Goal: Information Seeking & Learning: Learn about a topic

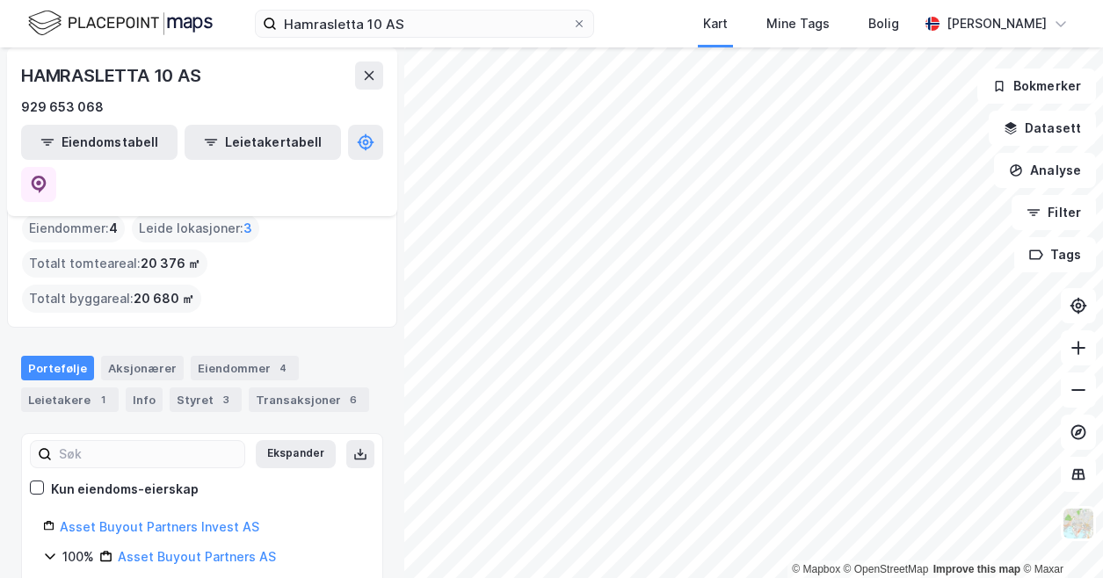
scroll to position [24, 0]
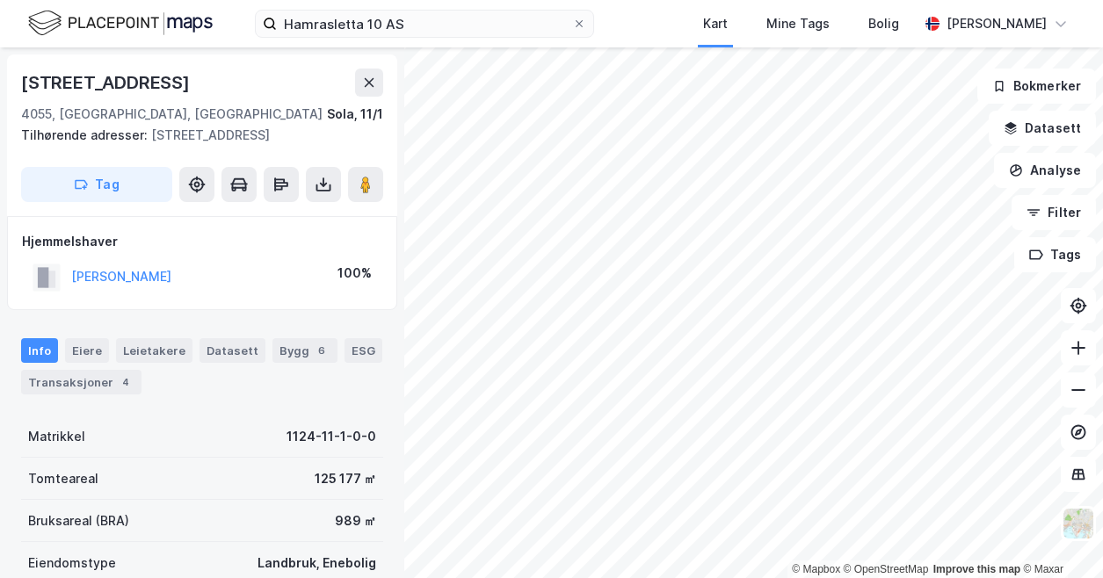
scroll to position [176, 0]
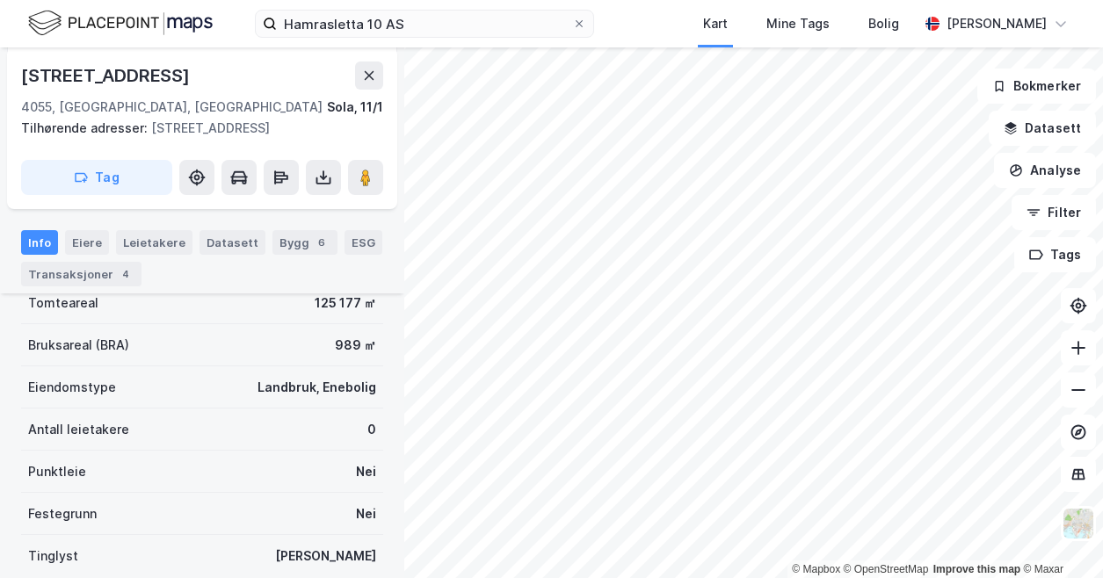
scroll to position [176, 0]
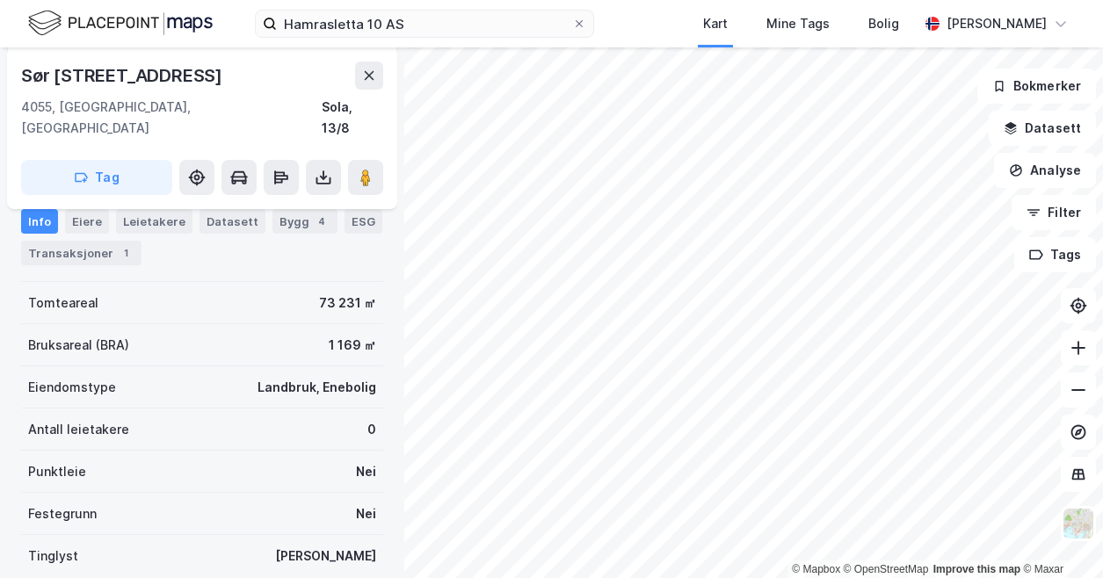
scroll to position [176, 0]
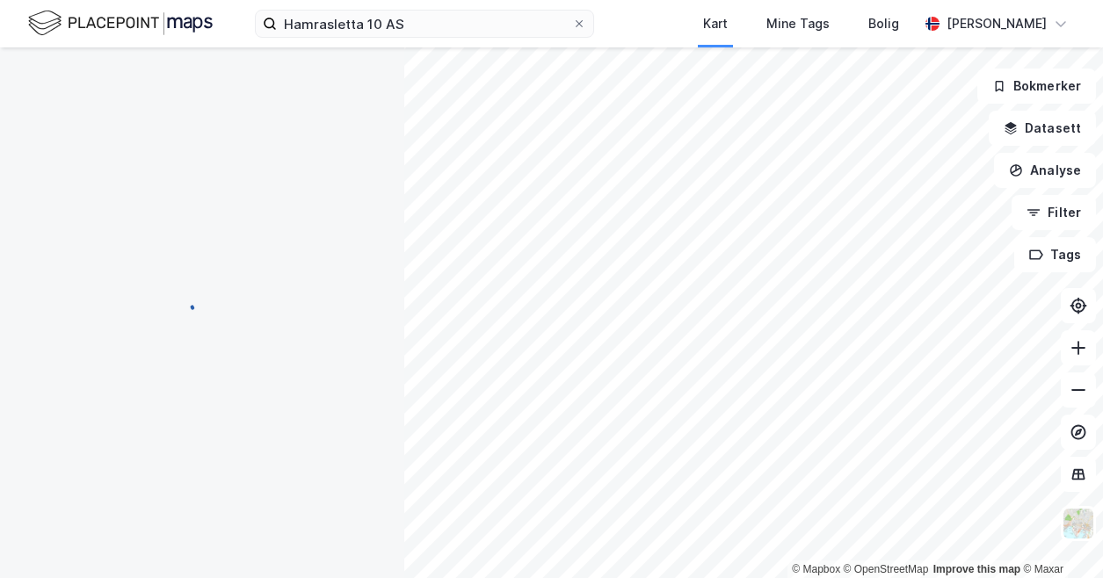
scroll to position [176, 0]
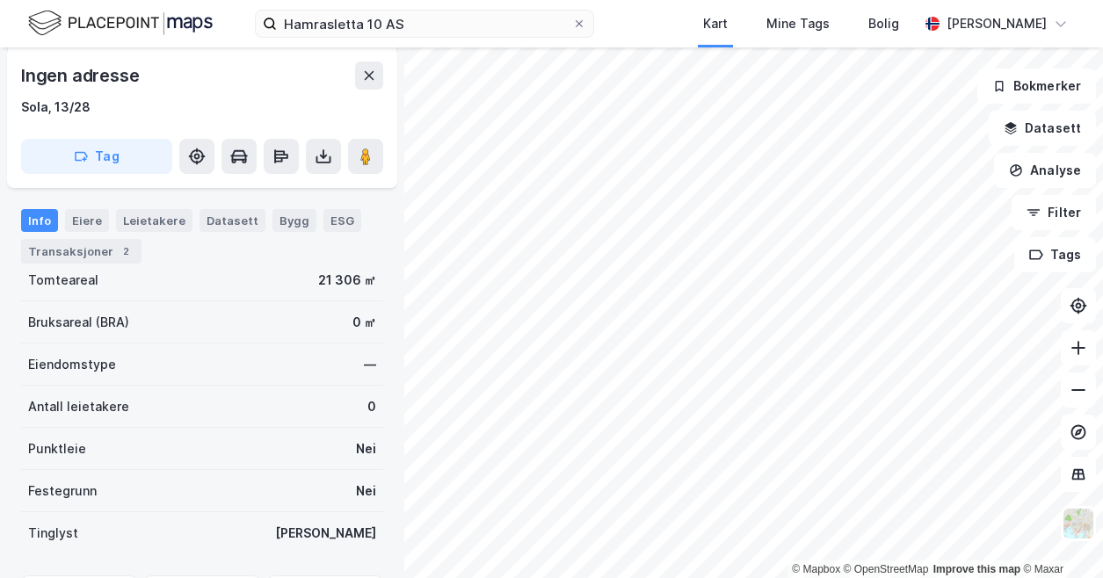
scroll to position [176, 0]
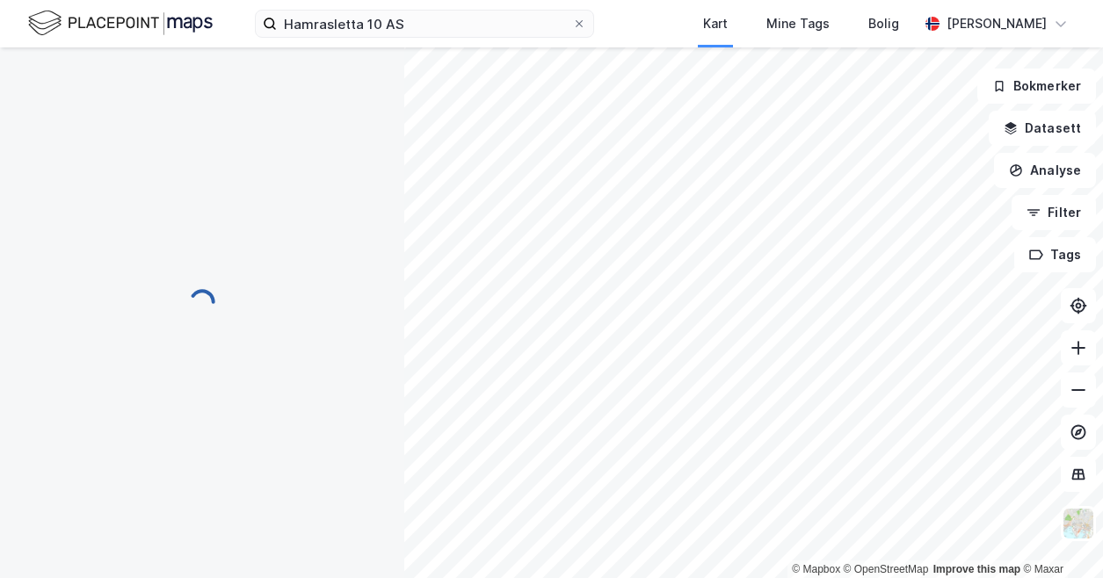
scroll to position [176, 0]
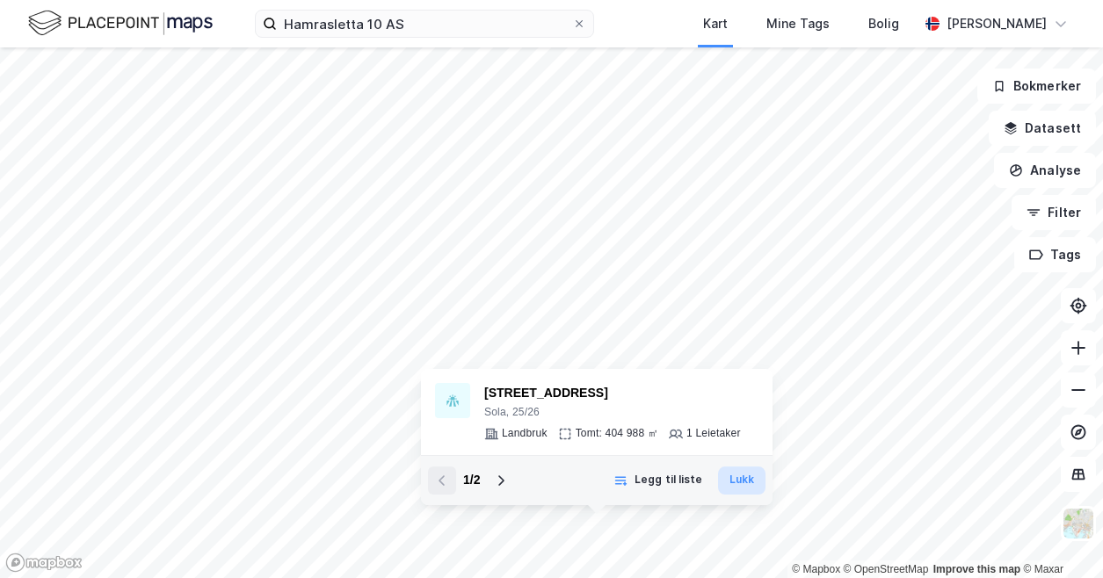
click at [737, 484] on button "Lukk" at bounding box center [741, 481] width 47 height 28
click at [730, 480] on button "Lukk" at bounding box center [741, 481] width 47 height 28
click at [750, 488] on button "Lukk" at bounding box center [741, 481] width 47 height 28
